Goal: Task Accomplishment & Management: Use online tool/utility

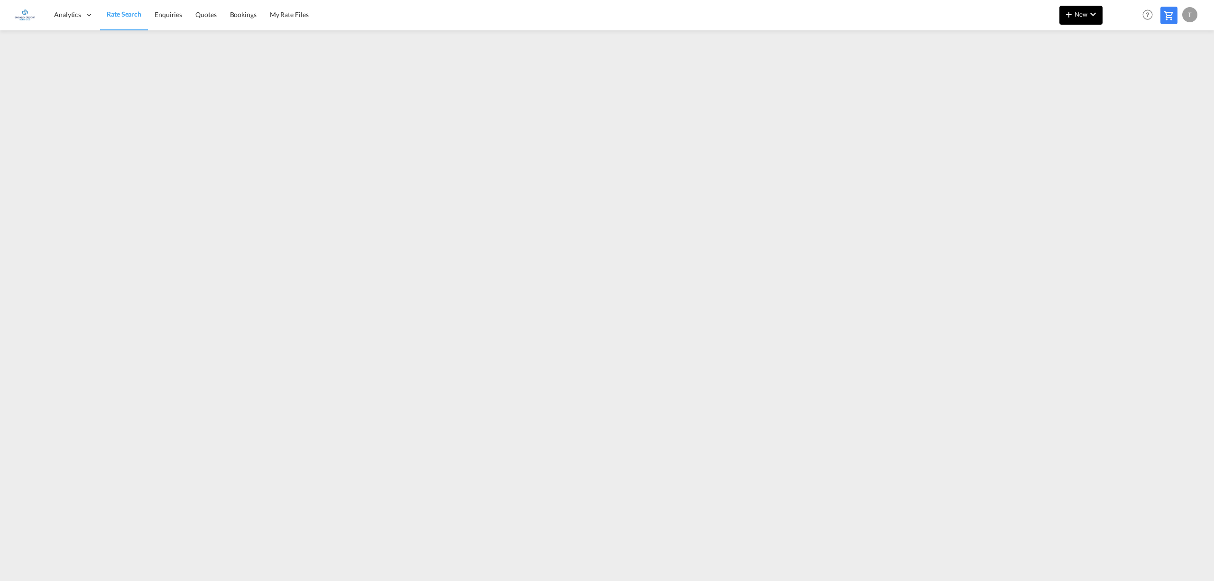
click at [1082, 10] on span "New" at bounding box center [1081, 14] width 36 height 8
drag, startPoint x: 1062, startPoint y: 35, endPoint x: 1111, endPoint y: 54, distance: 52.7
click at [1061, 35] on span "Rates" at bounding box center [1056, 40] width 11 height 19
click at [1125, 67] on span "Ratesheet" at bounding box center [1120, 71] width 10 height 19
click at [1081, 12] on span "New" at bounding box center [1081, 14] width 36 height 8
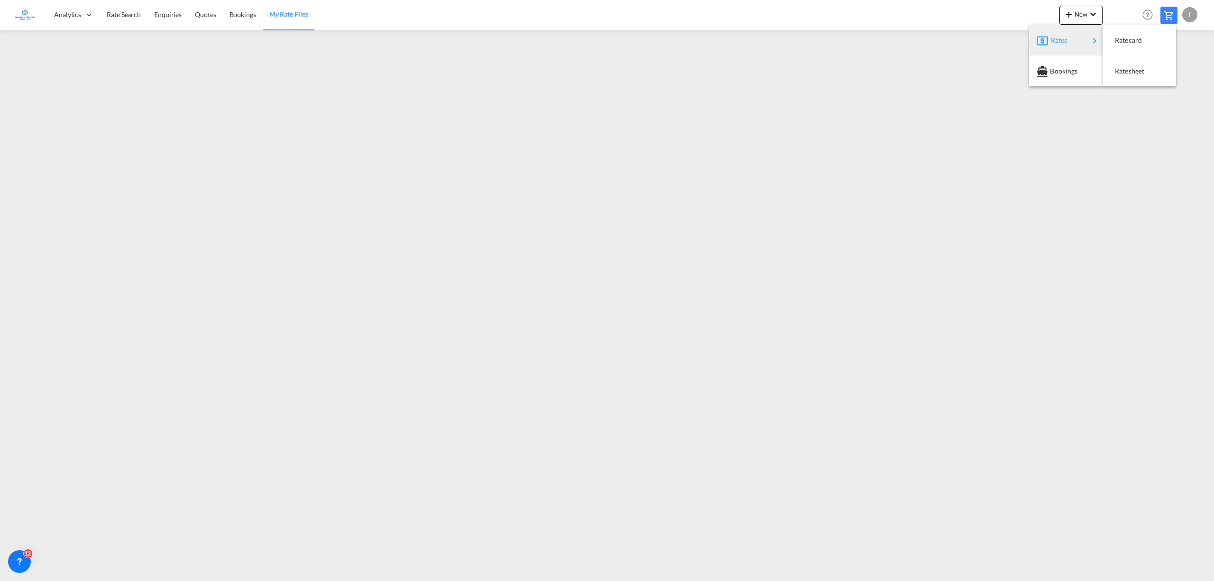
click at [1066, 33] on div "Rates" at bounding box center [1070, 40] width 38 height 24
click at [1125, 71] on span "Ratesheet" at bounding box center [1120, 71] width 10 height 19
